Goal: Find specific page/section: Find specific page/section

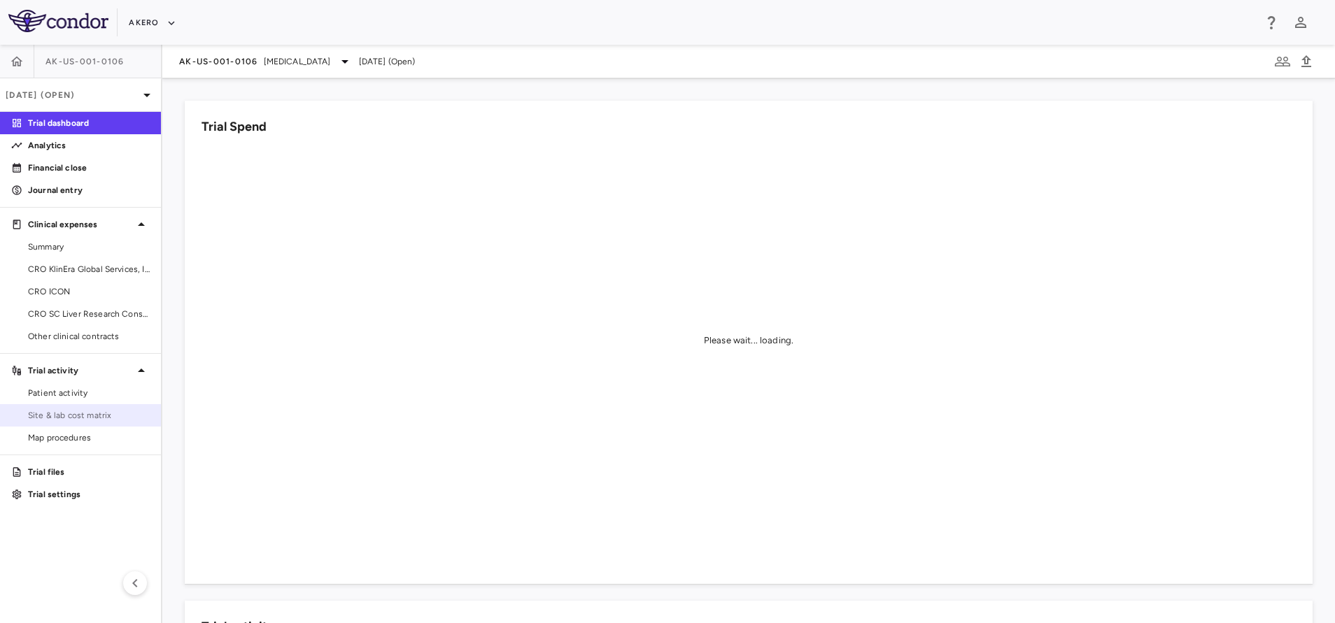
click at [69, 418] on span "Site & lab cost matrix" at bounding box center [89, 415] width 122 height 13
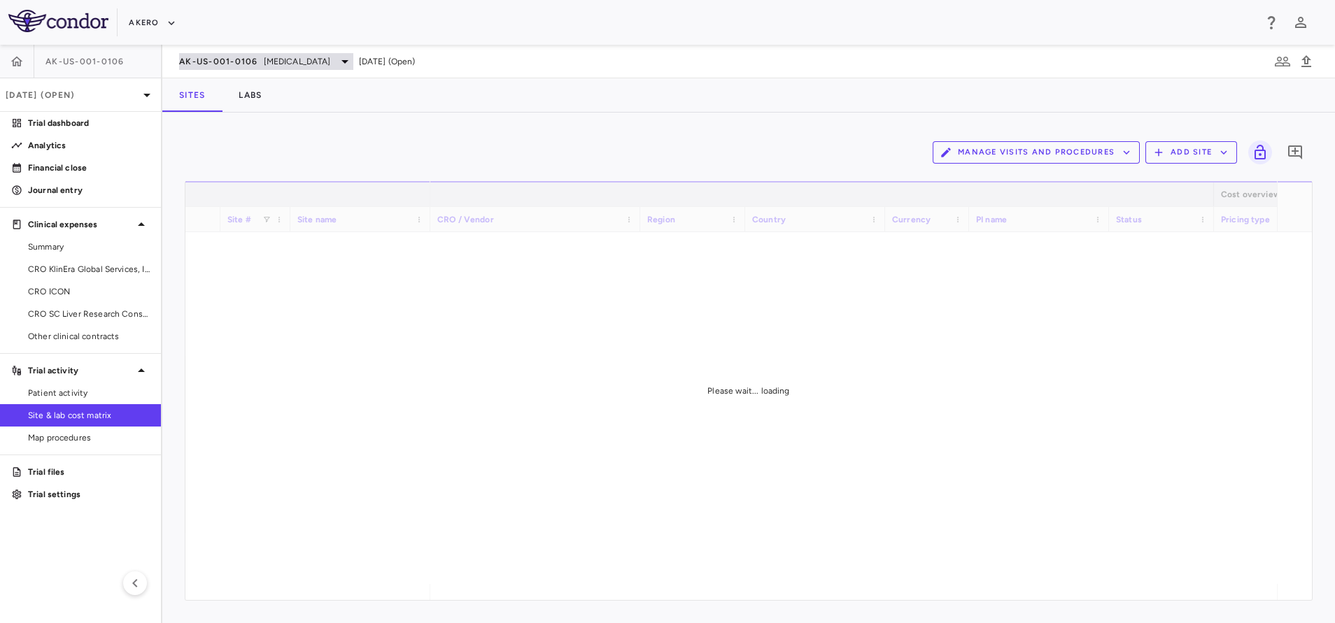
click at [287, 58] on span "[MEDICAL_DATA]" at bounding box center [297, 61] width 67 height 13
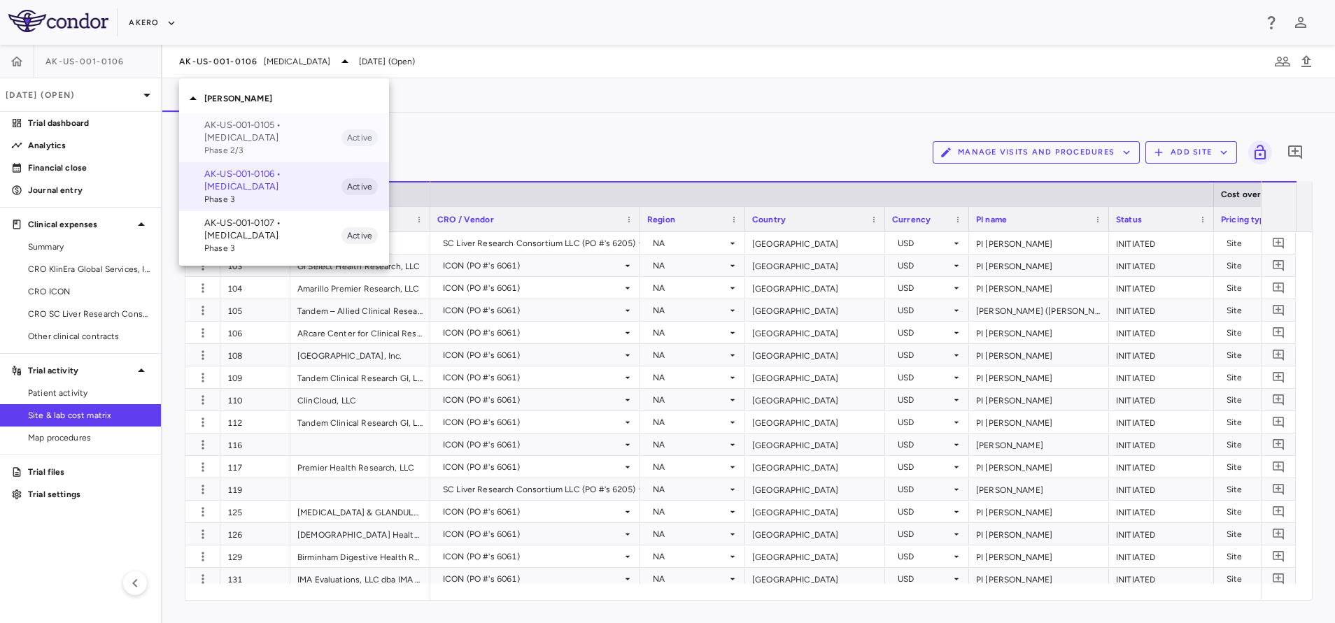
click at [271, 118] on div "AK-US-001-0105 • [MEDICAL_DATA] Phase 2/3 Active" at bounding box center [284, 137] width 210 height 49
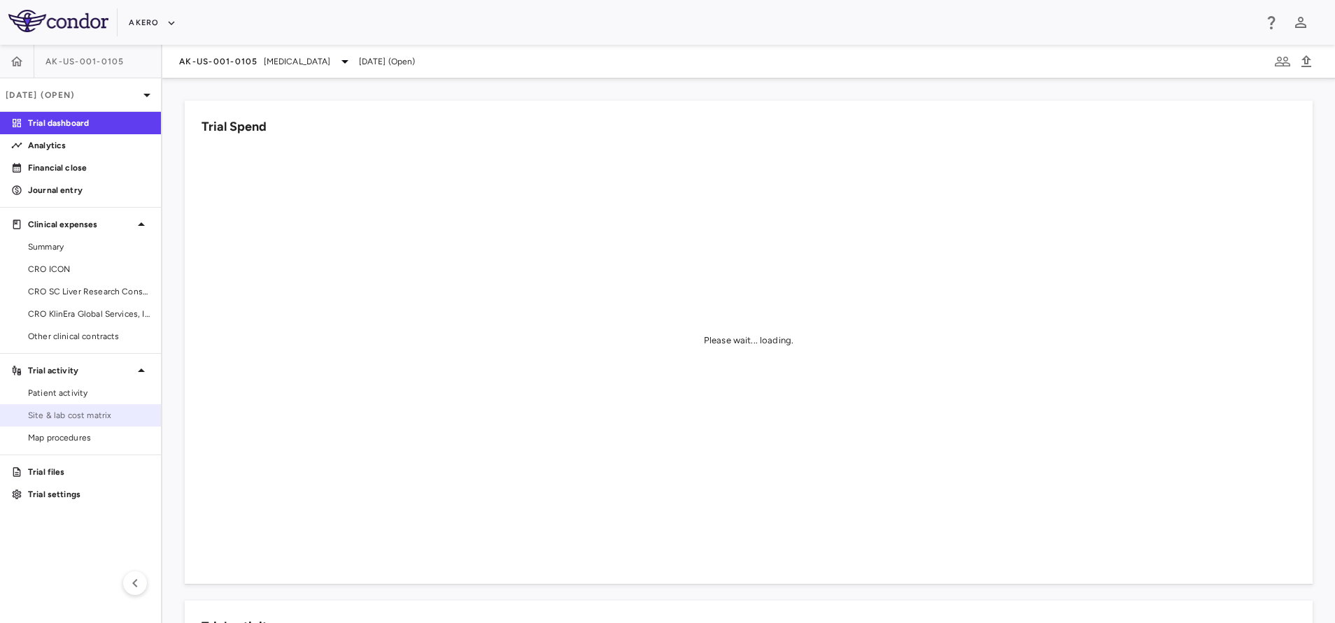
click at [50, 407] on link "Site & lab cost matrix" at bounding box center [80, 415] width 161 height 21
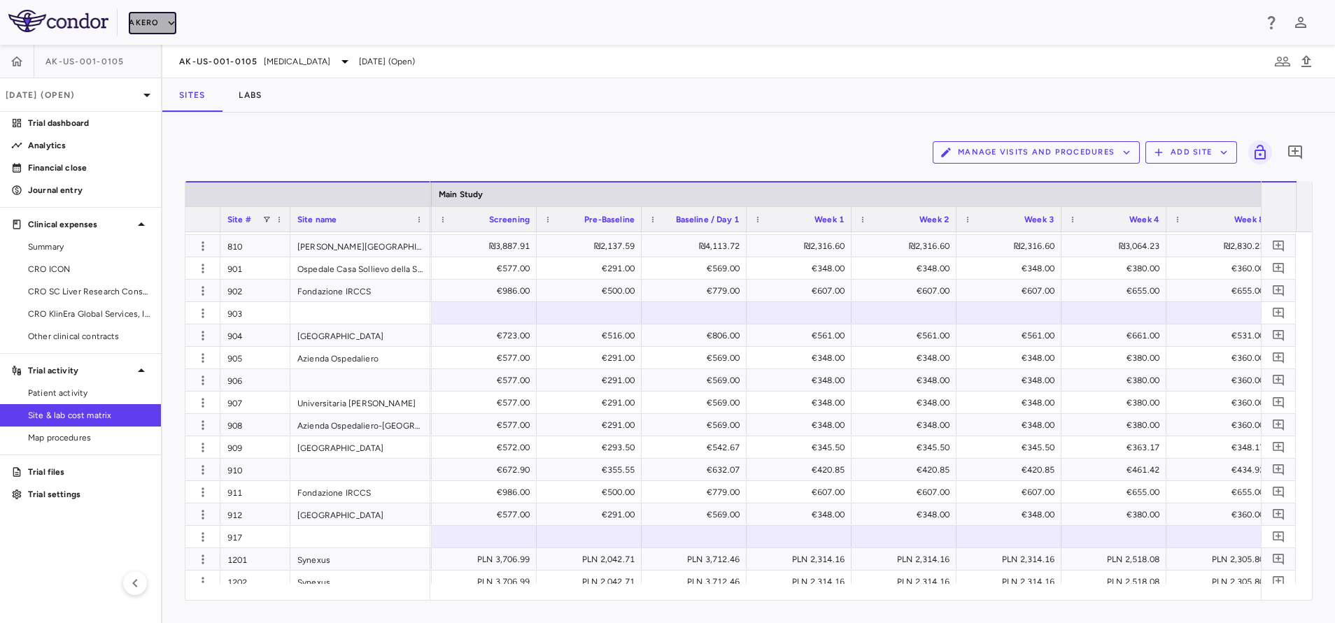
click at [157, 29] on button "Akero" at bounding box center [152, 23] width 47 height 22
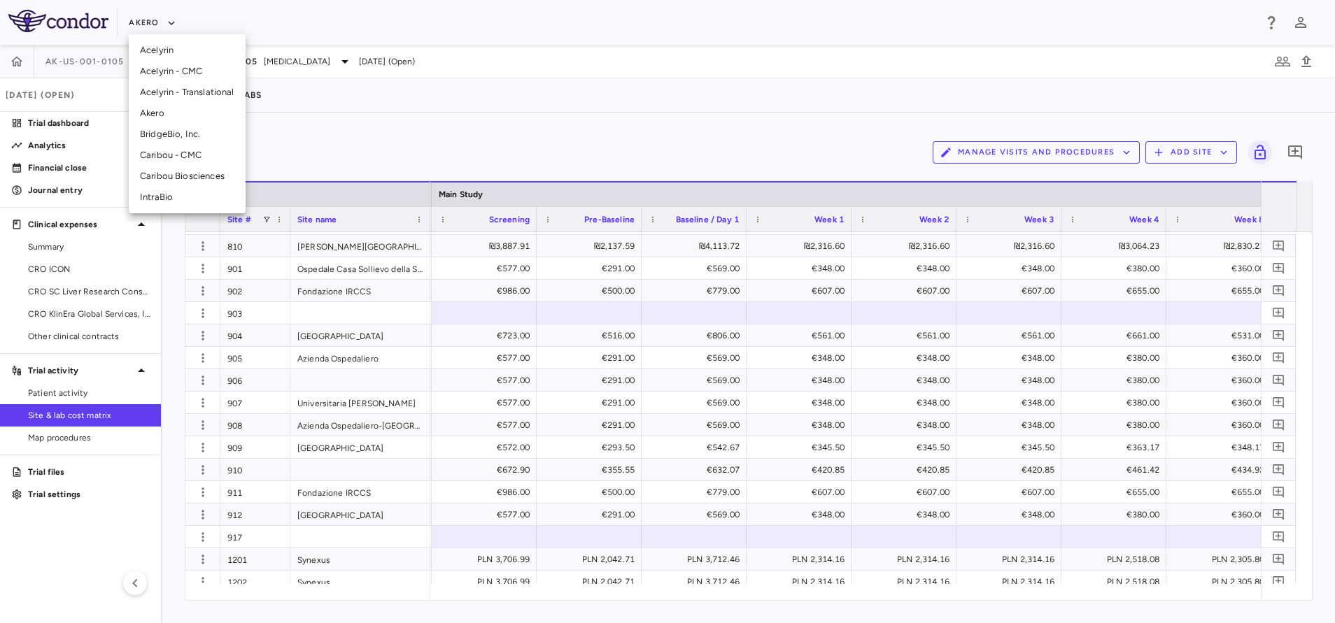
click at [167, 128] on li "BridgeBio, Inc." at bounding box center [187, 134] width 117 height 21
